Goal: Task Accomplishment & Management: Manage account settings

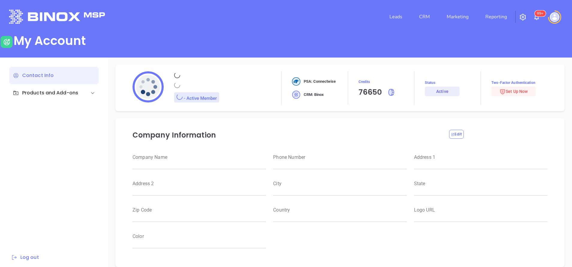
type input "Motiva Networks"
type input "[PHONE_NUMBER]"
type input "[STREET_ADDRESS]"
type input "[GEOGRAPHIC_DATA]"
type input "[US_STATE]"
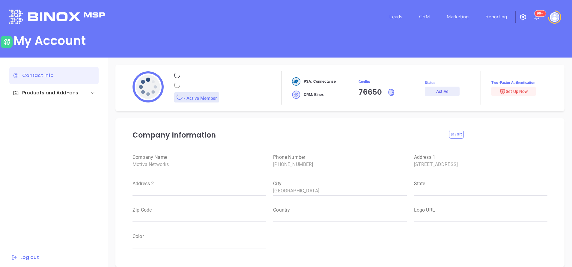
type input "11530"
type input "[GEOGRAPHIC_DATA]"
type input "[URL][DOMAIN_NAME]"
type input "#007aff"
type input "[PERSON_NAME]"
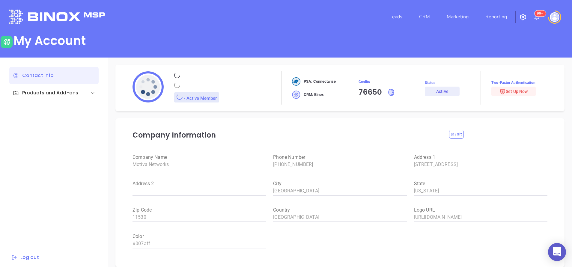
type input "[PERSON_NAME]"
type input "[PERSON_NAME][EMAIL_ADDRESS][DOMAIN_NAME]"
type input "Motiva Networks"
type input "Marketing"
click at [427, 15] on link "CRM" at bounding box center [425, 17] width 16 height 12
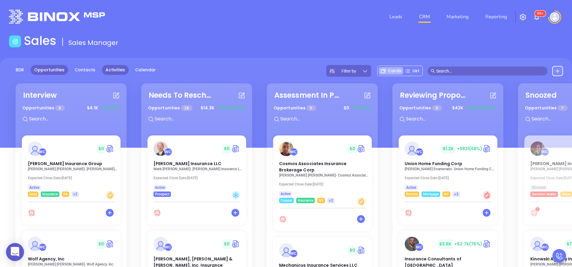
click at [108, 71] on link "Activities" at bounding box center [115, 70] width 27 height 10
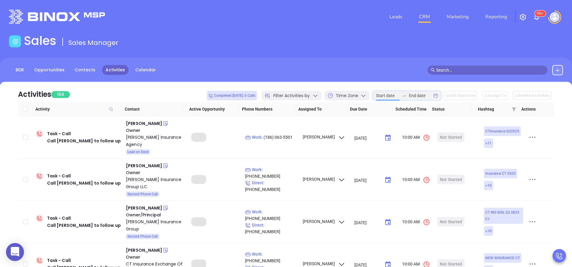
click at [391, 96] on input at bounding box center [387, 95] width 23 height 7
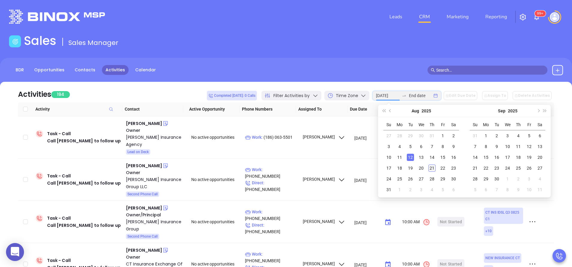
type input "[DATE]"
click at [435, 170] on div "21" at bounding box center [432, 168] width 7 height 7
type input "[DATE]"
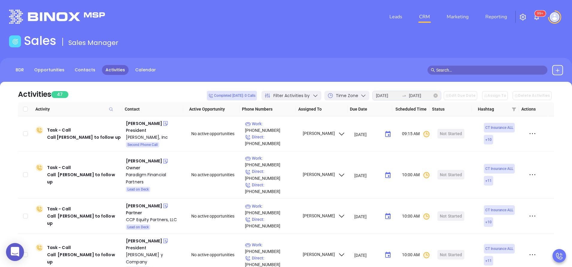
click at [438, 97] on icon "close-circle" at bounding box center [436, 96] width 4 height 4
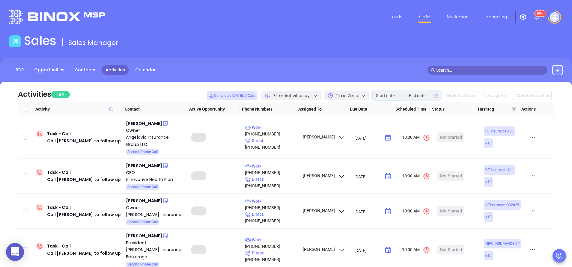
click at [386, 98] on input at bounding box center [387, 95] width 23 height 7
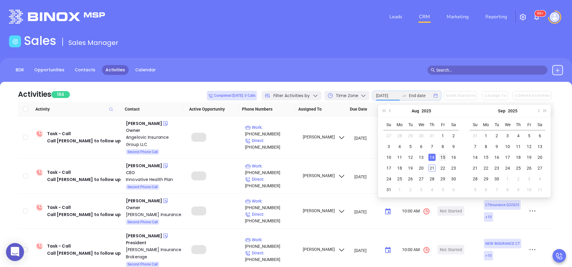
type input "[DATE]"
click at [440, 158] on div "15" at bounding box center [442, 157] width 7 height 7
type input "[DATE]"
click at [419, 170] on div "20" at bounding box center [421, 168] width 7 height 7
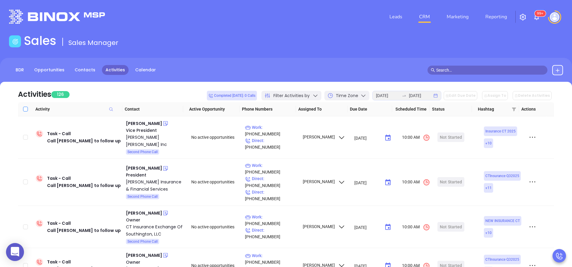
click at [26, 110] on input "Select all" at bounding box center [25, 109] width 5 height 5
checkbox input "true"
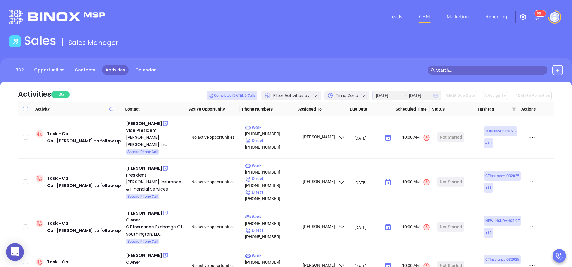
checkbox input "true"
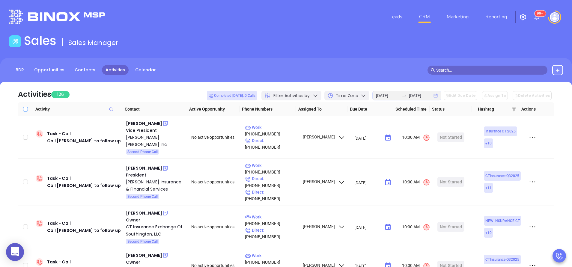
checkbox input "true"
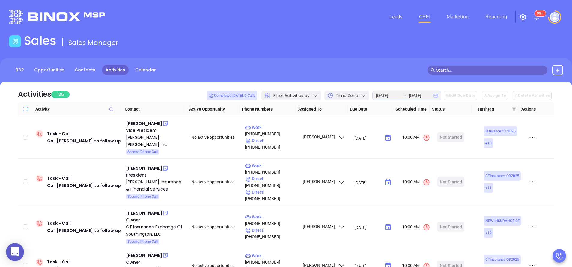
checkbox input "true"
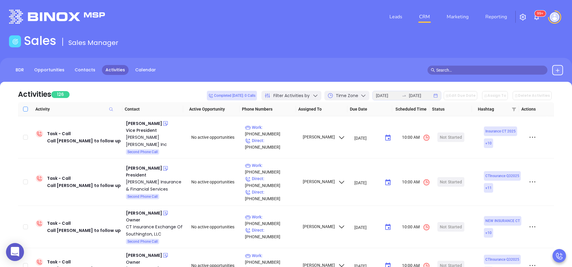
checkbox input "true"
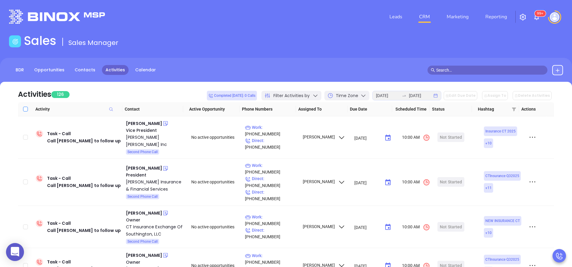
checkbox input "true"
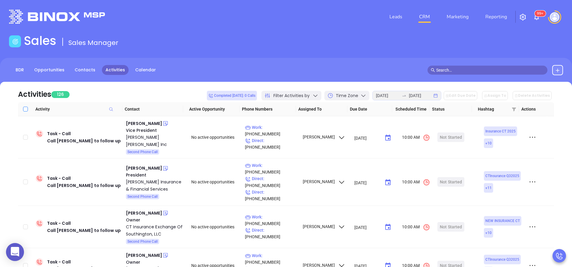
checkbox input "true"
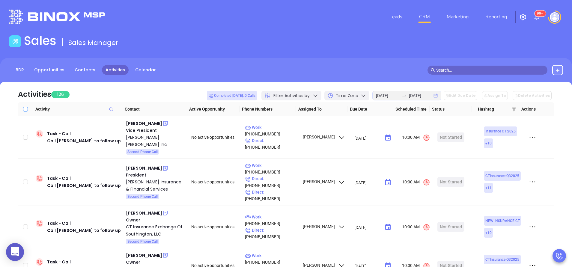
checkbox input "true"
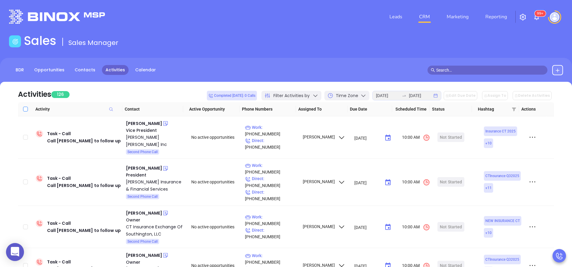
checkbox input "true"
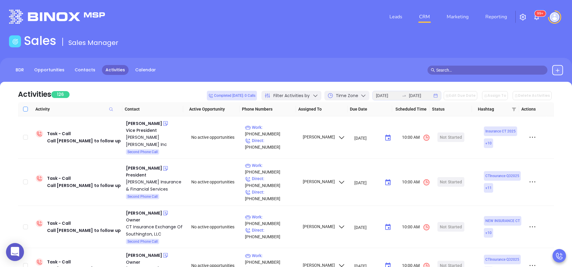
checkbox input "true"
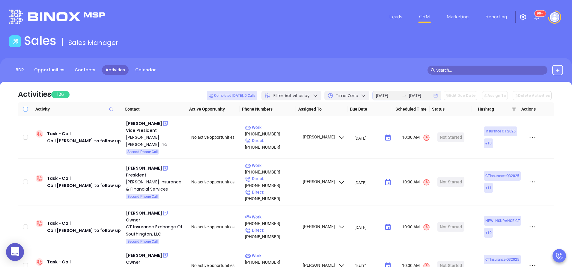
checkbox input "true"
click at [464, 95] on button "Edit Due Date" at bounding box center [461, 95] width 34 height 9
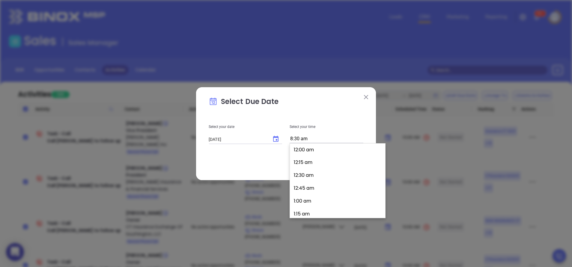
click at [315, 136] on input "8:30 am" at bounding box center [327, 139] width 74 height 8
click at [310, 161] on button "11:45 am" at bounding box center [338, 160] width 93 height 13
type input "11:45 am"
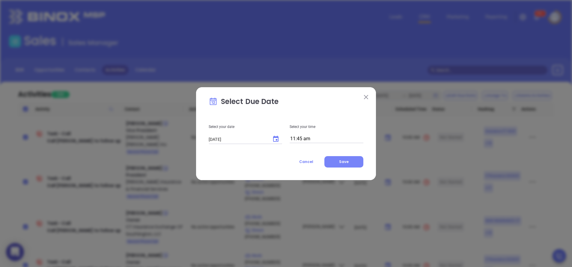
click at [352, 160] on button "Save" at bounding box center [343, 161] width 39 height 11
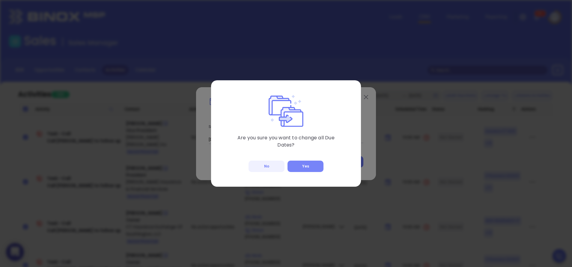
click at [313, 167] on button "Yes" at bounding box center [306, 166] width 36 height 11
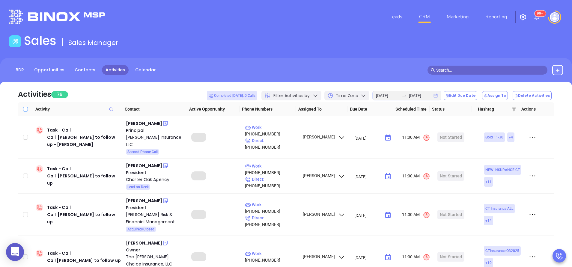
click at [25, 109] on input "Select all" at bounding box center [25, 109] width 5 height 5
checkbox input "true"
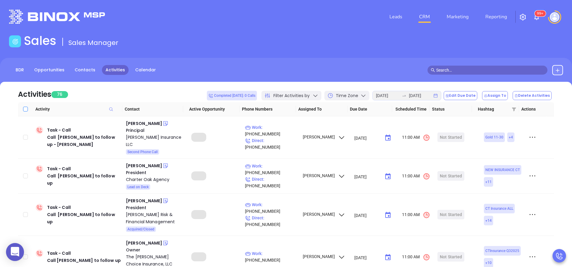
checkbox input "true"
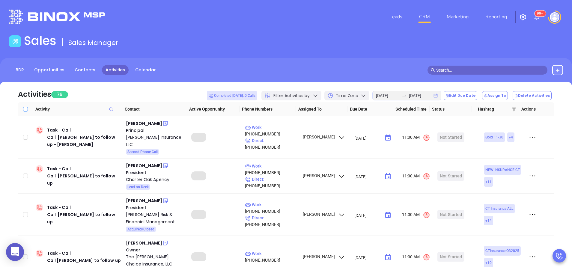
checkbox input "true"
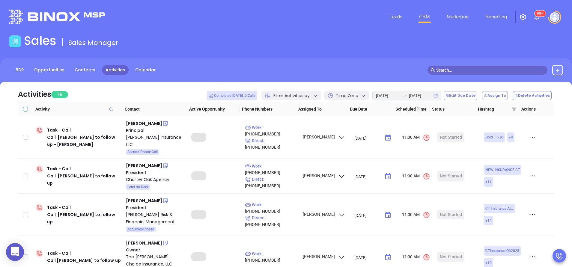
checkbox input "true"
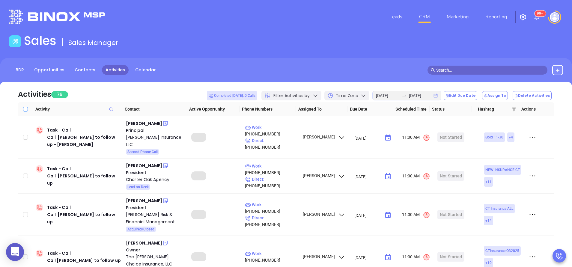
checkbox input "true"
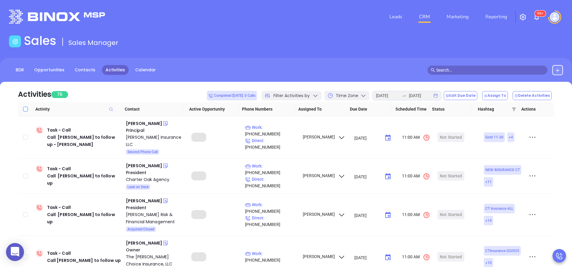
checkbox input "true"
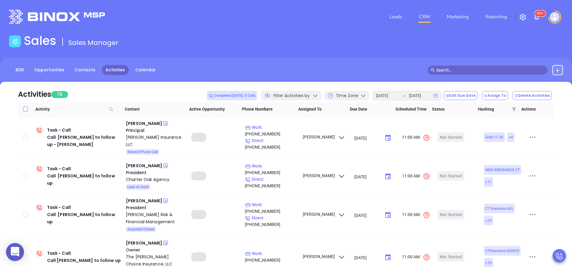
checkbox input "true"
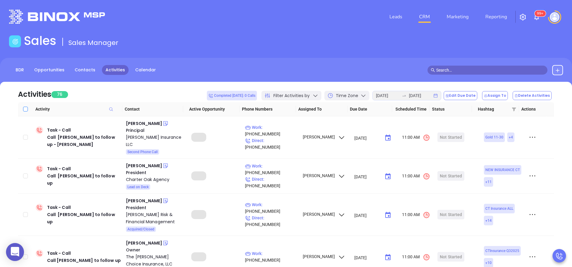
checkbox input "true"
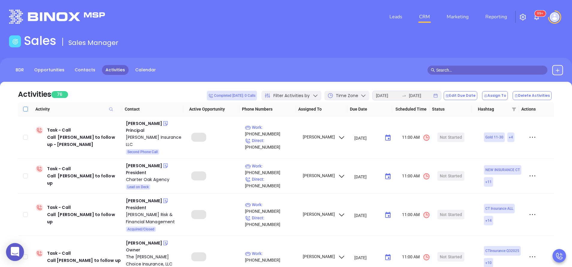
checkbox input "true"
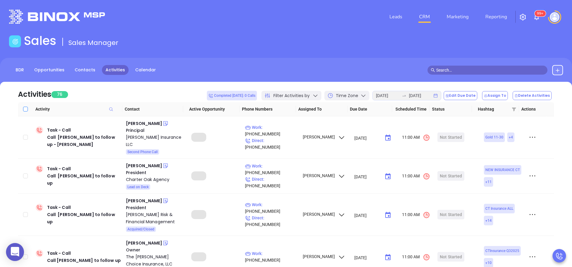
checkbox input "true"
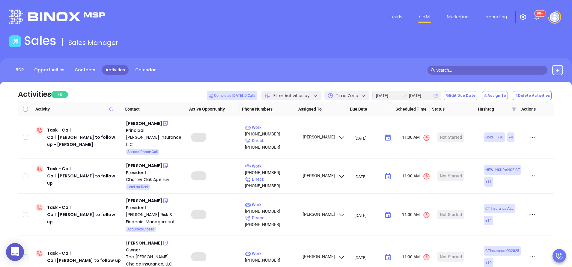
checkbox input "true"
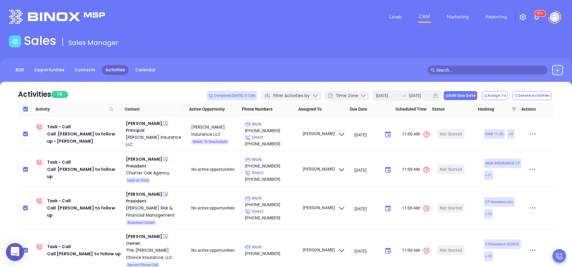
click at [473, 97] on button "Edit Due Date" at bounding box center [461, 95] width 34 height 9
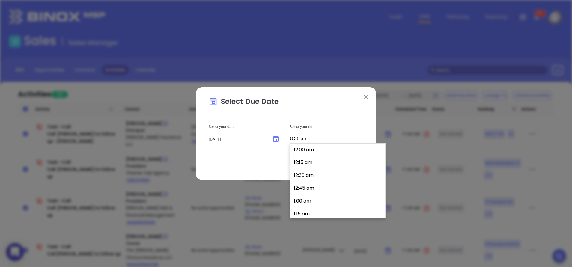
click at [322, 137] on input "8:30 am" at bounding box center [327, 139] width 74 height 8
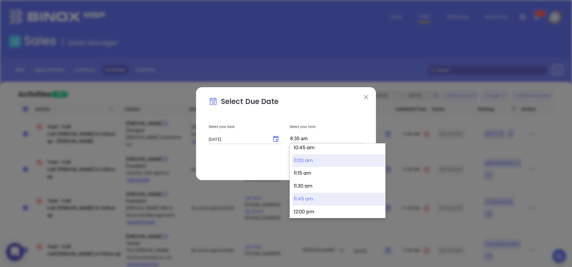
click at [330, 199] on button "11:45 am" at bounding box center [338, 199] width 93 height 13
type input "11:45 am"
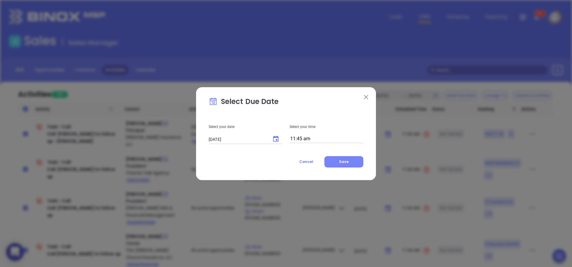
click at [350, 162] on button "Save" at bounding box center [343, 161] width 39 height 11
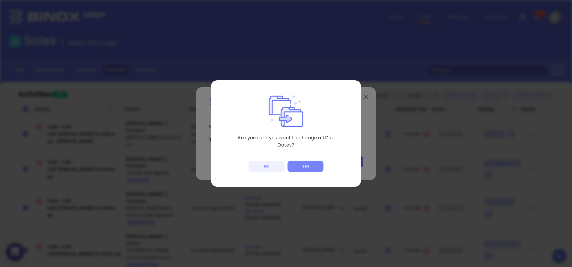
click at [301, 165] on button "Yes" at bounding box center [306, 166] width 36 height 11
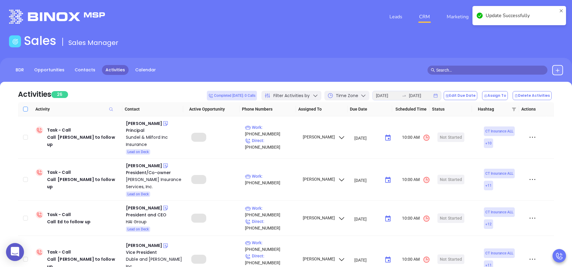
click at [25, 109] on input "Select all" at bounding box center [25, 109] width 5 height 5
checkbox input "true"
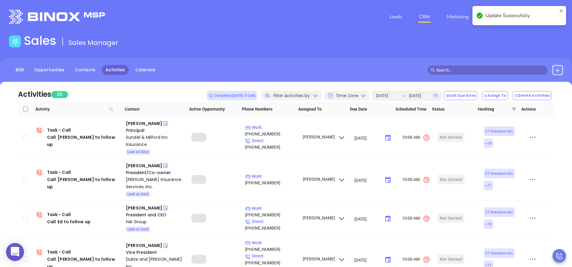
checkbox input "true"
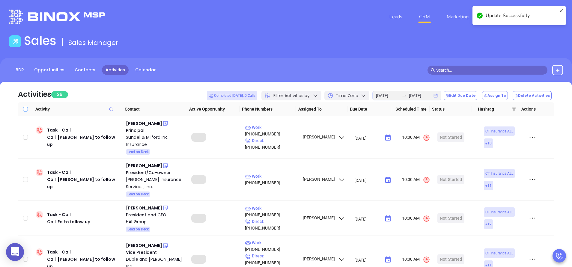
checkbox input "true"
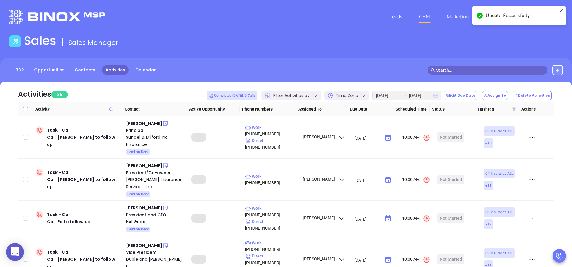
checkbox input "true"
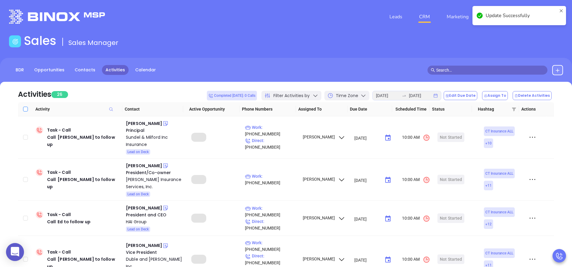
checkbox input "true"
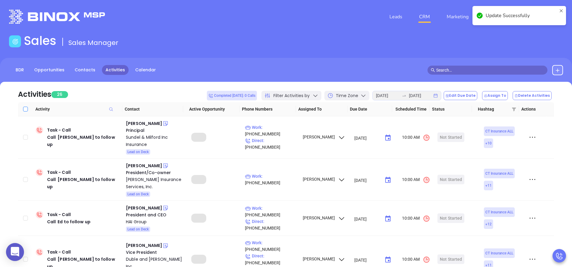
checkbox input "true"
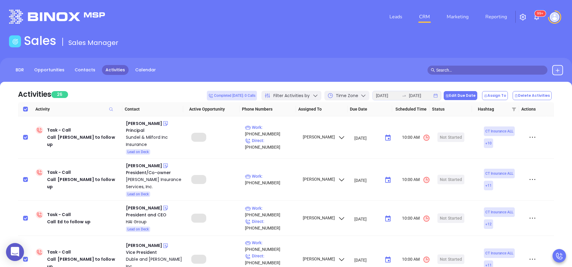
click at [460, 94] on button "Edit Due Date" at bounding box center [461, 95] width 34 height 9
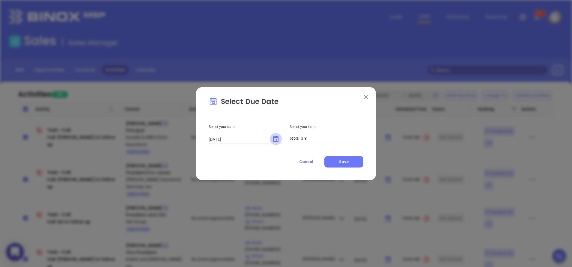
click at [279, 139] on icon "Choose date, selected date is Aug 21, 2025" at bounding box center [275, 139] width 7 height 7
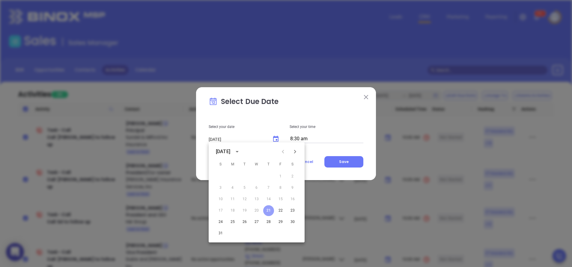
click at [271, 210] on button "21" at bounding box center [268, 210] width 11 height 11
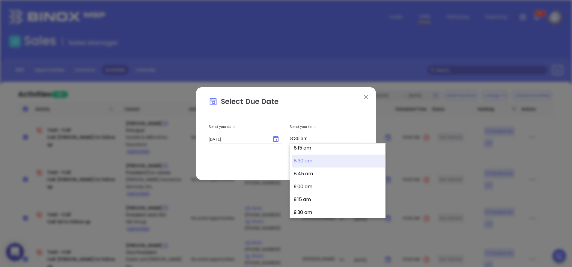
click at [324, 137] on input "8:30 am" at bounding box center [327, 139] width 74 height 8
click at [307, 150] on button "2:00 pm" at bounding box center [338, 147] width 93 height 13
type input "2:00 pm"
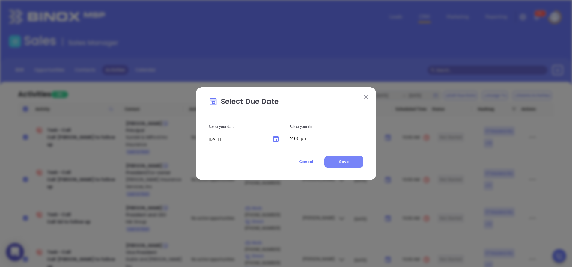
click at [350, 164] on button "Save" at bounding box center [343, 161] width 39 height 11
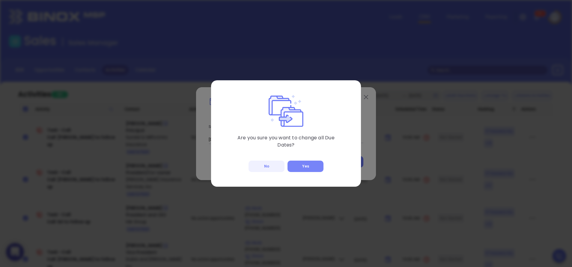
click at [303, 166] on button "Yes" at bounding box center [306, 166] width 36 height 11
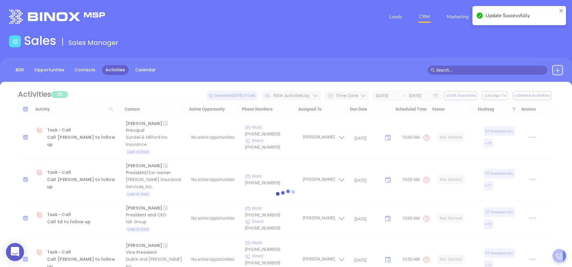
checkbox input "false"
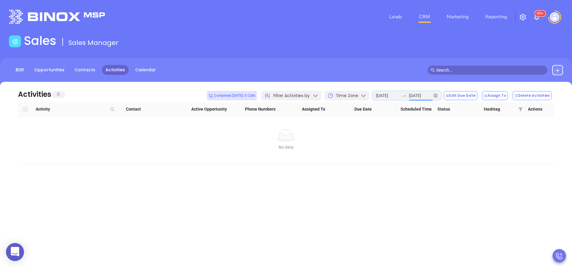
click at [432, 97] on input "[DATE]" at bounding box center [420, 95] width 23 height 7
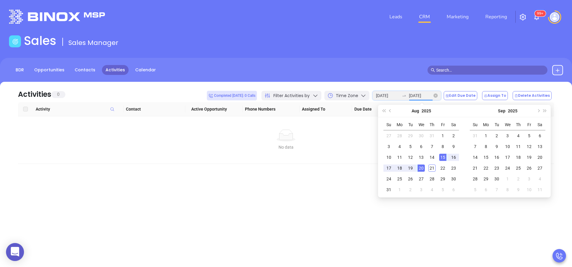
click at [438, 97] on icon "close-circle" at bounding box center [436, 96] width 4 height 4
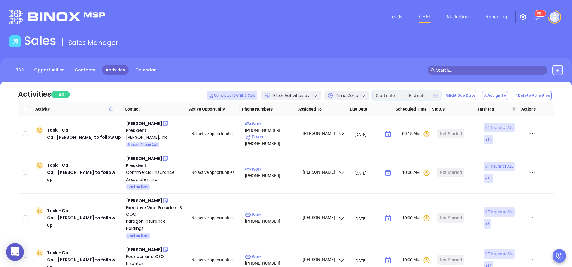
click at [387, 98] on input at bounding box center [387, 95] width 23 height 7
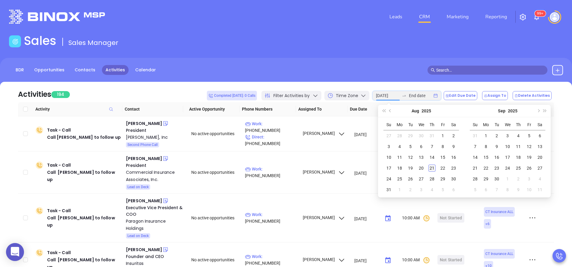
type input "[DATE]"
click at [434, 171] on div "21" at bounding box center [432, 168] width 7 height 7
type input "[DATE]"
